Goal: Task Accomplishment & Management: Use online tool/utility

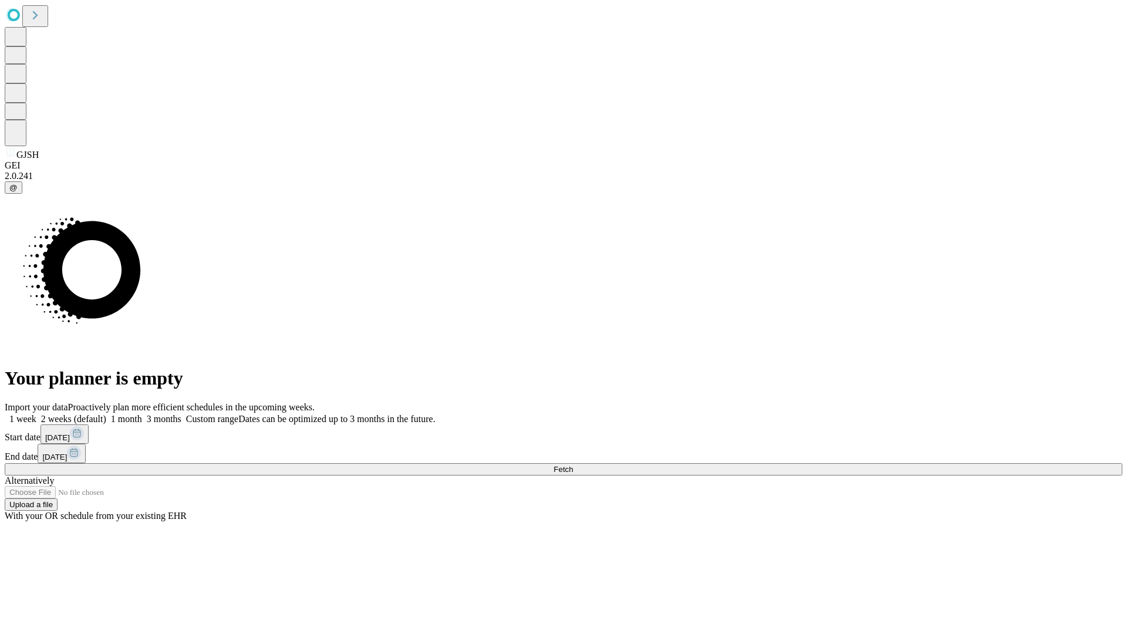
click at [573, 465] on span "Fetch" at bounding box center [562, 469] width 19 height 9
